Goal: Find specific page/section: Find specific page/section

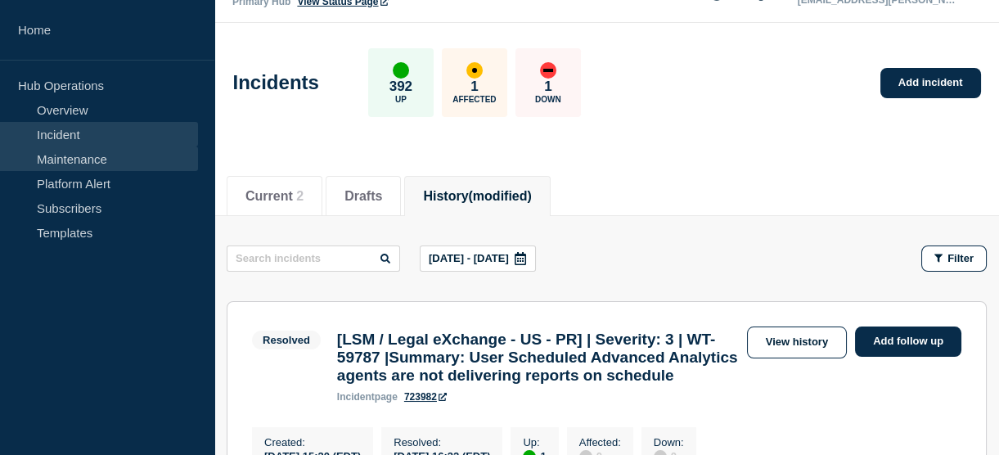
click at [65, 155] on link "Maintenance" at bounding box center [99, 158] width 198 height 25
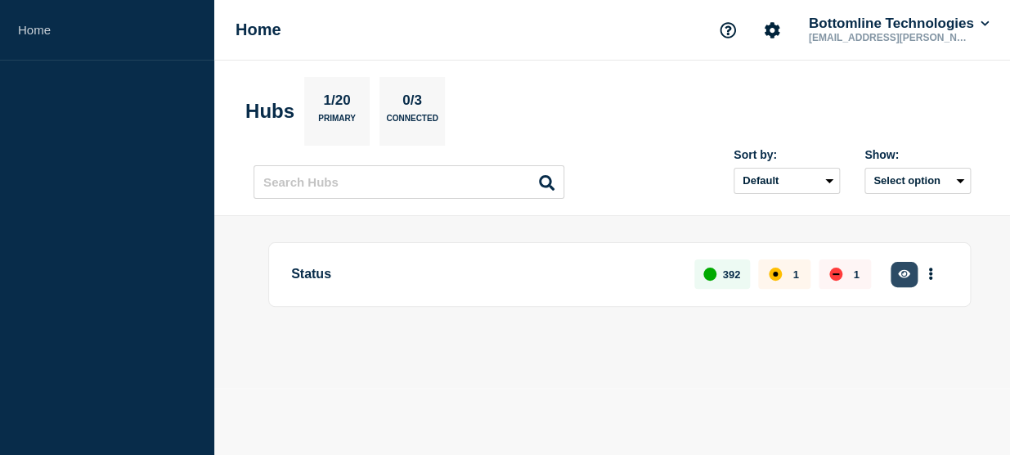
click at [902, 265] on button "button" at bounding box center [904, 274] width 27 height 25
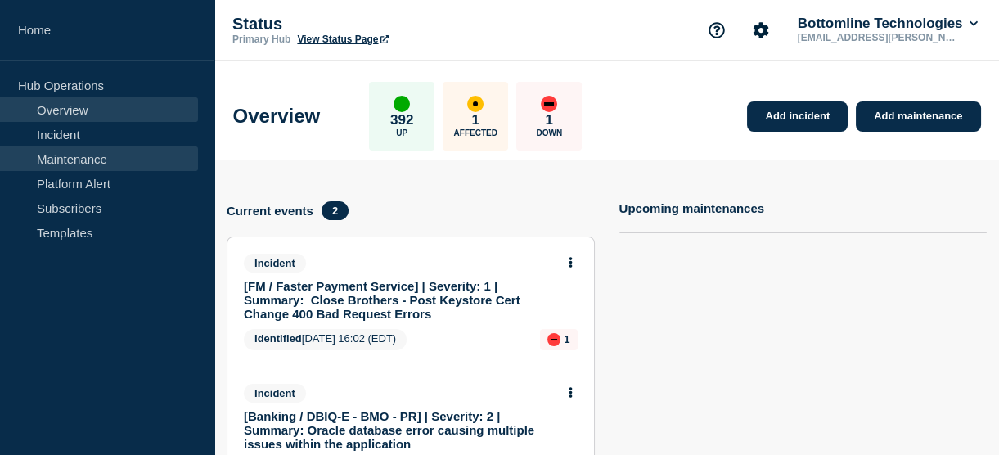
click at [82, 153] on link "Maintenance" at bounding box center [99, 158] width 198 height 25
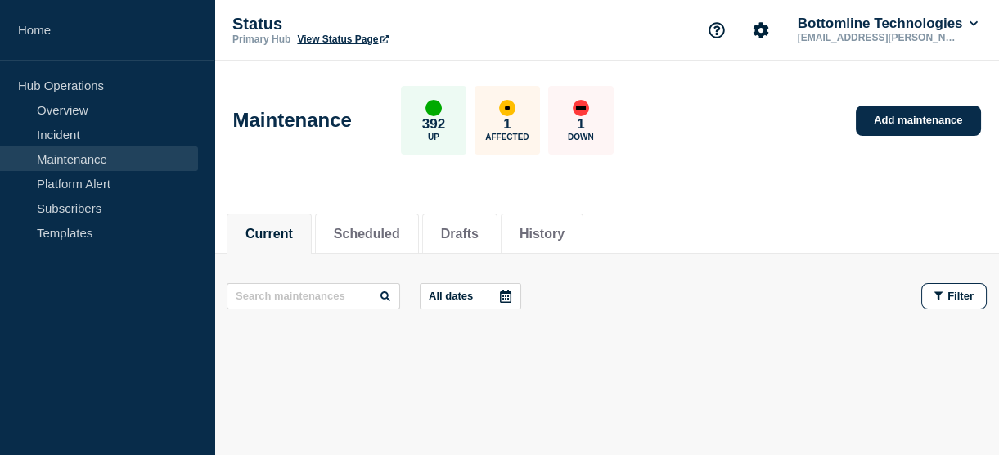
scroll to position [43, 0]
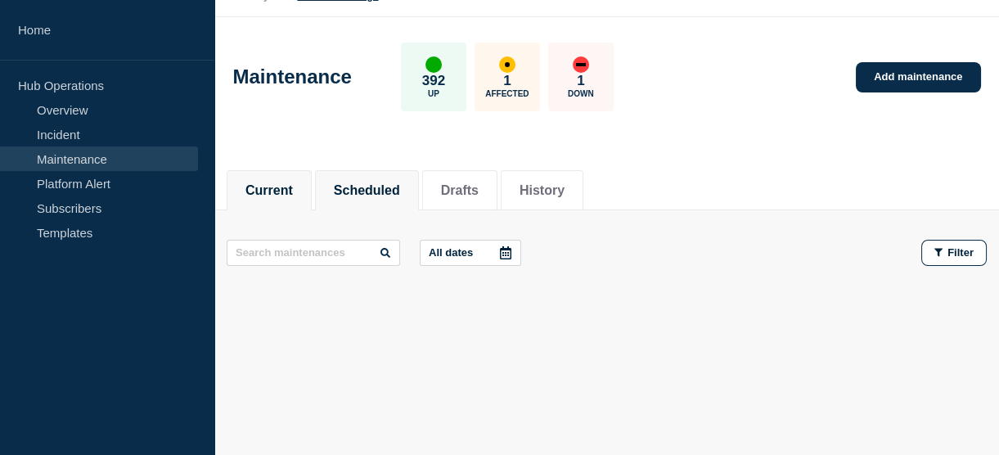
click at [381, 195] on button "Scheduled" at bounding box center [367, 190] width 66 height 15
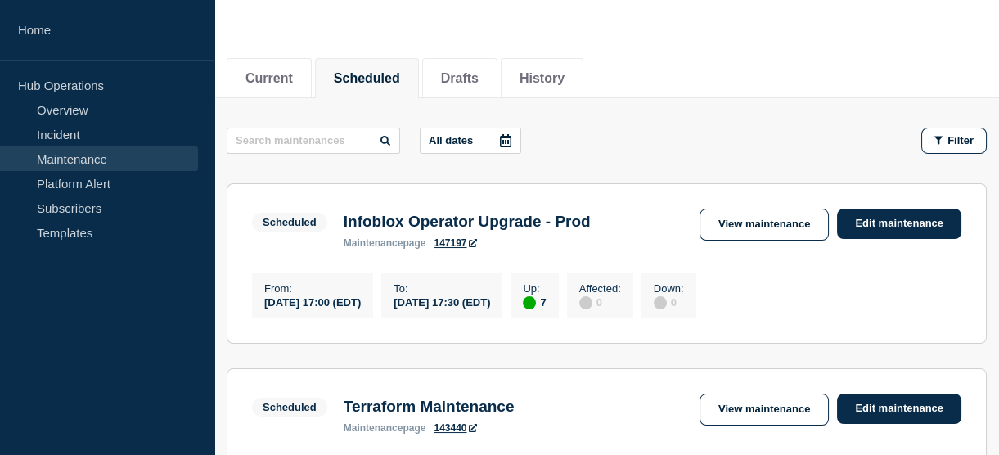
scroll to position [147, 0]
